Goal: Book appointment/travel/reservation

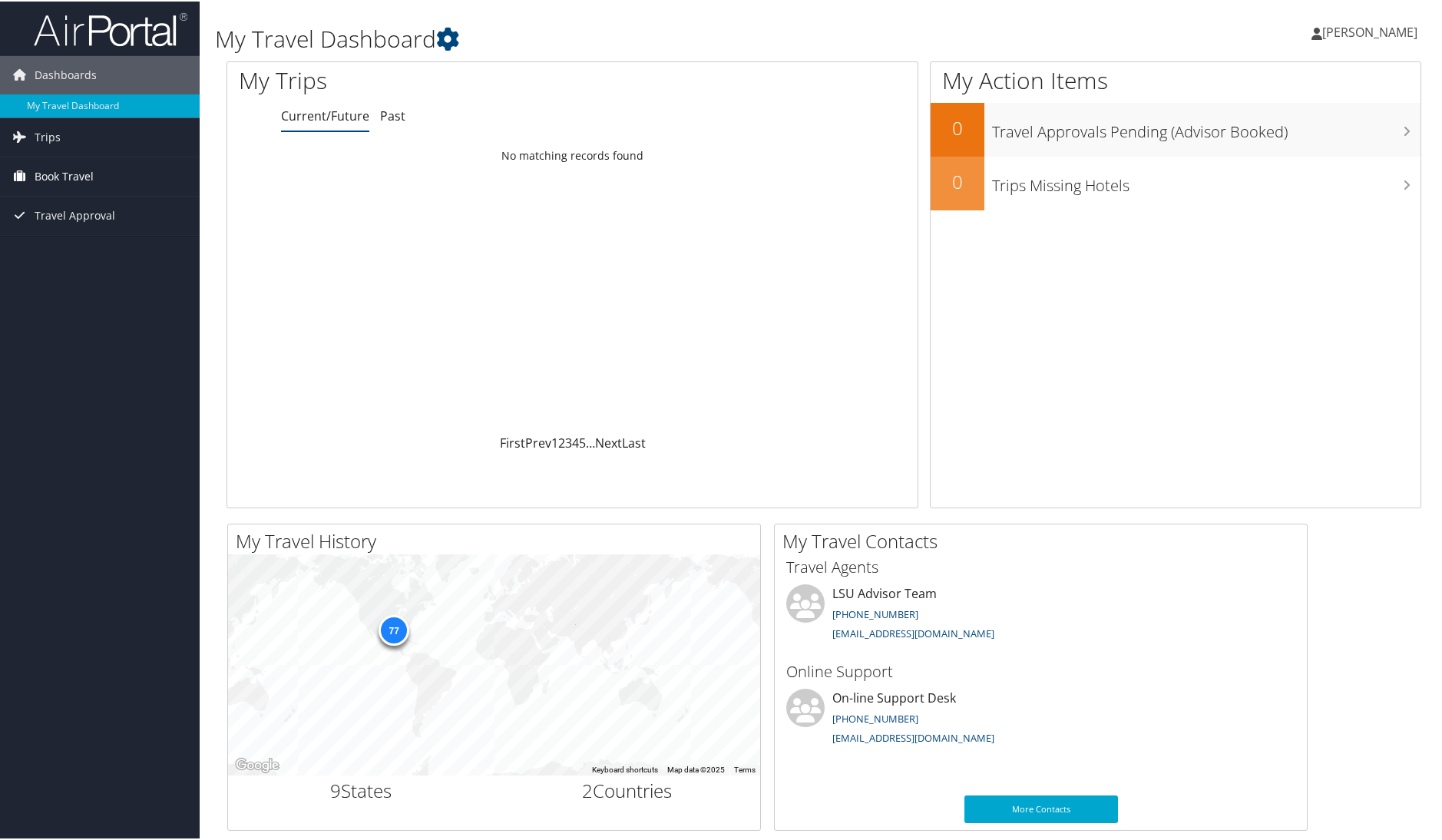
click at [82, 178] on span "Book Travel" at bounding box center [64, 175] width 59 height 38
click at [110, 228] on link "Book/Manage Online Trips" at bounding box center [100, 228] width 199 height 23
click at [84, 229] on link "Book/Manage Online Trips" at bounding box center [100, 228] width 199 height 23
